Goal: Find specific page/section: Find specific page/section

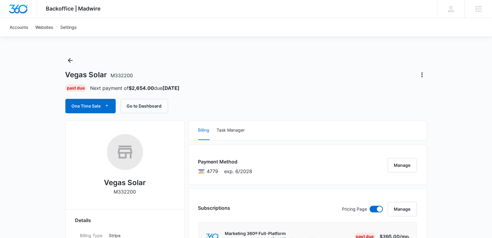
click at [67, 63] on icon "Back" at bounding box center [70, 60] width 7 height 7
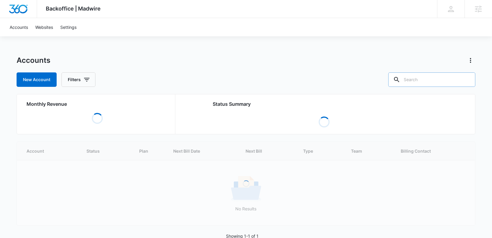
click at [429, 81] on input "text" at bounding box center [431, 80] width 87 height 14
paste input "M39062"
type input "M39062"
